Goal: Book appointment/travel/reservation

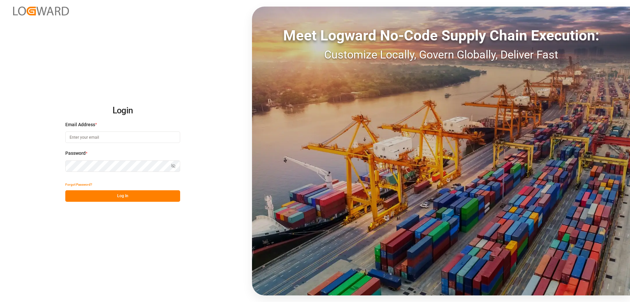
click at [131, 138] on input at bounding box center [122, 136] width 115 height 11
type input "ralf.neuhaus@compo-expert.com"
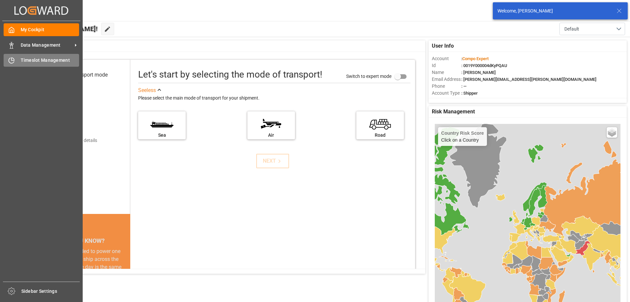
click at [16, 60] on div "Timeslot Management Timeslot Management" at bounding box center [42, 60] width 76 height 13
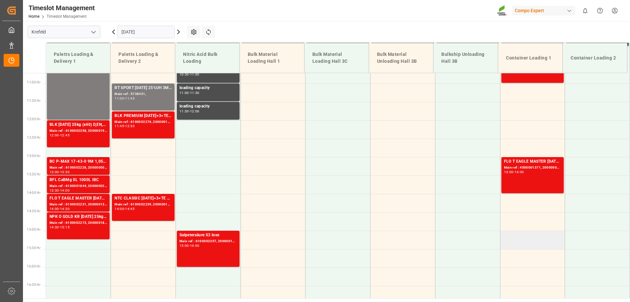
scroll to position [263, 0]
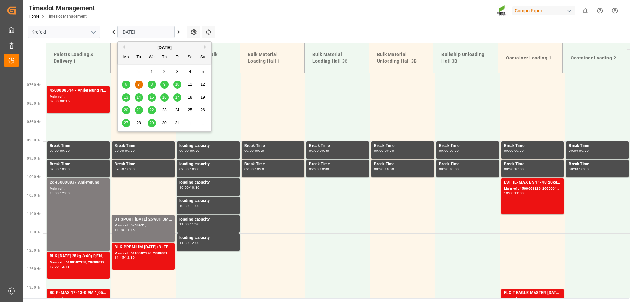
click at [162, 30] on input "07.10.2025" at bounding box center [146, 32] width 57 height 12
click at [152, 83] on span "8" at bounding box center [152, 84] width 2 height 5
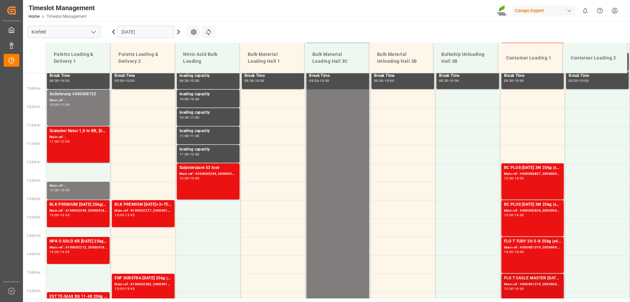
scroll to position [351, 0]
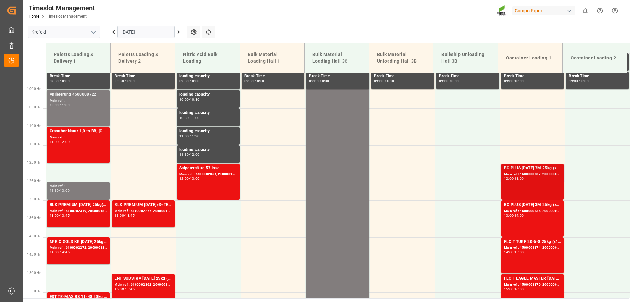
click at [529, 183] on div "BC PLUS 16-8-12 3M 25kg (x42) WW Main ref : 4500000837, 2000000788 12:00 - 13:00" at bounding box center [532, 181] width 57 height 33
click at [524, 207] on div "BC PLUS 16-8-12 3M 25kg (x42) WW" at bounding box center [532, 205] width 57 height 7
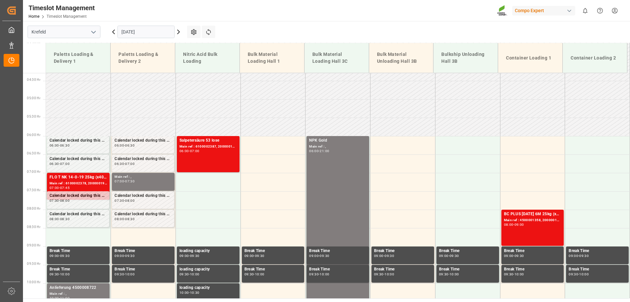
scroll to position [154, 0]
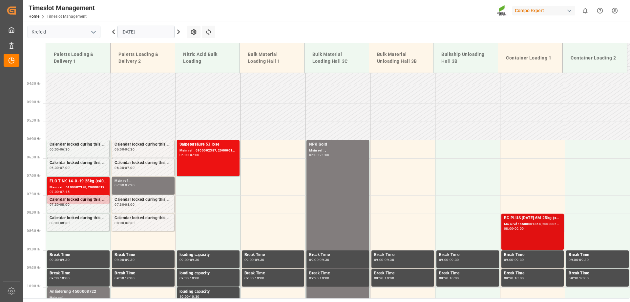
click at [525, 222] on div "Main ref : 4500001358, 2000001101" at bounding box center [532, 224] width 57 height 6
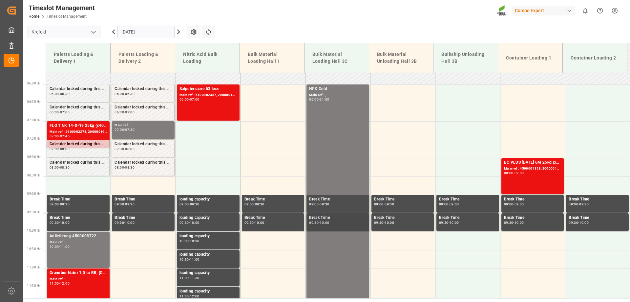
scroll to position [219, 0]
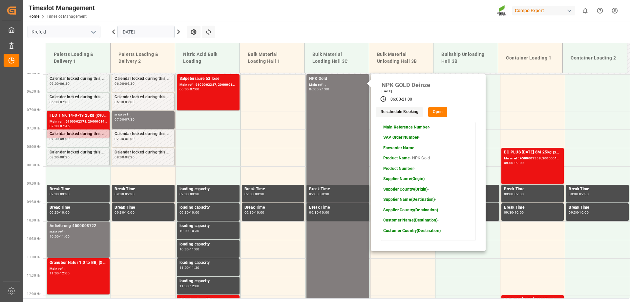
click at [433, 110] on button "Open" at bounding box center [437, 112] width 19 height 11
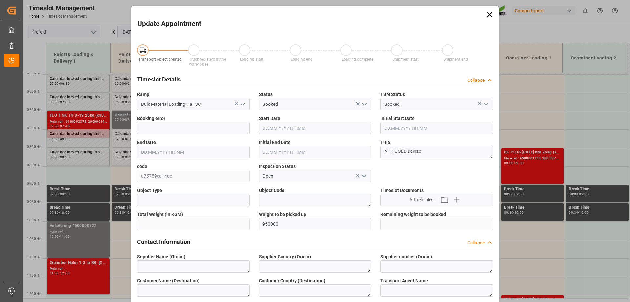
type input "950000"
type input "08.10.2025 06:00"
type input "29.09.2025 06:00"
type input "08.10.2025 21:00"
type input "29.09.2025 06:30"
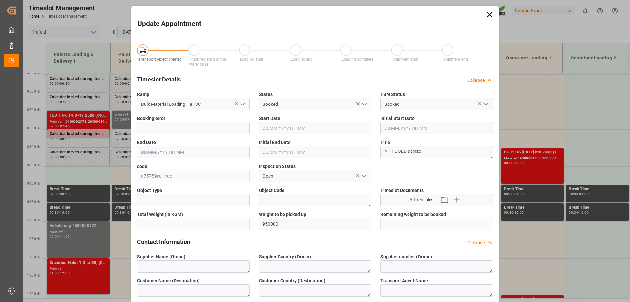
type input "23.09.2025 11:11"
click at [488, 15] on icon at bounding box center [489, 14] width 5 height 5
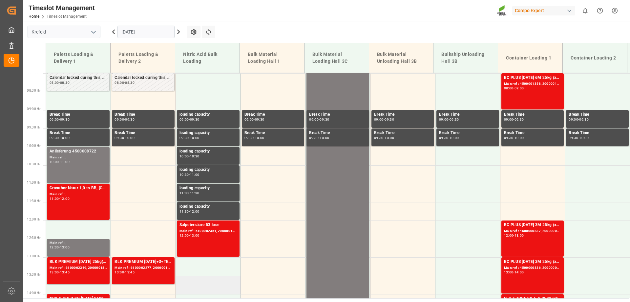
scroll to position [328, 0]
